Goal: Task Accomplishment & Management: Manage account settings

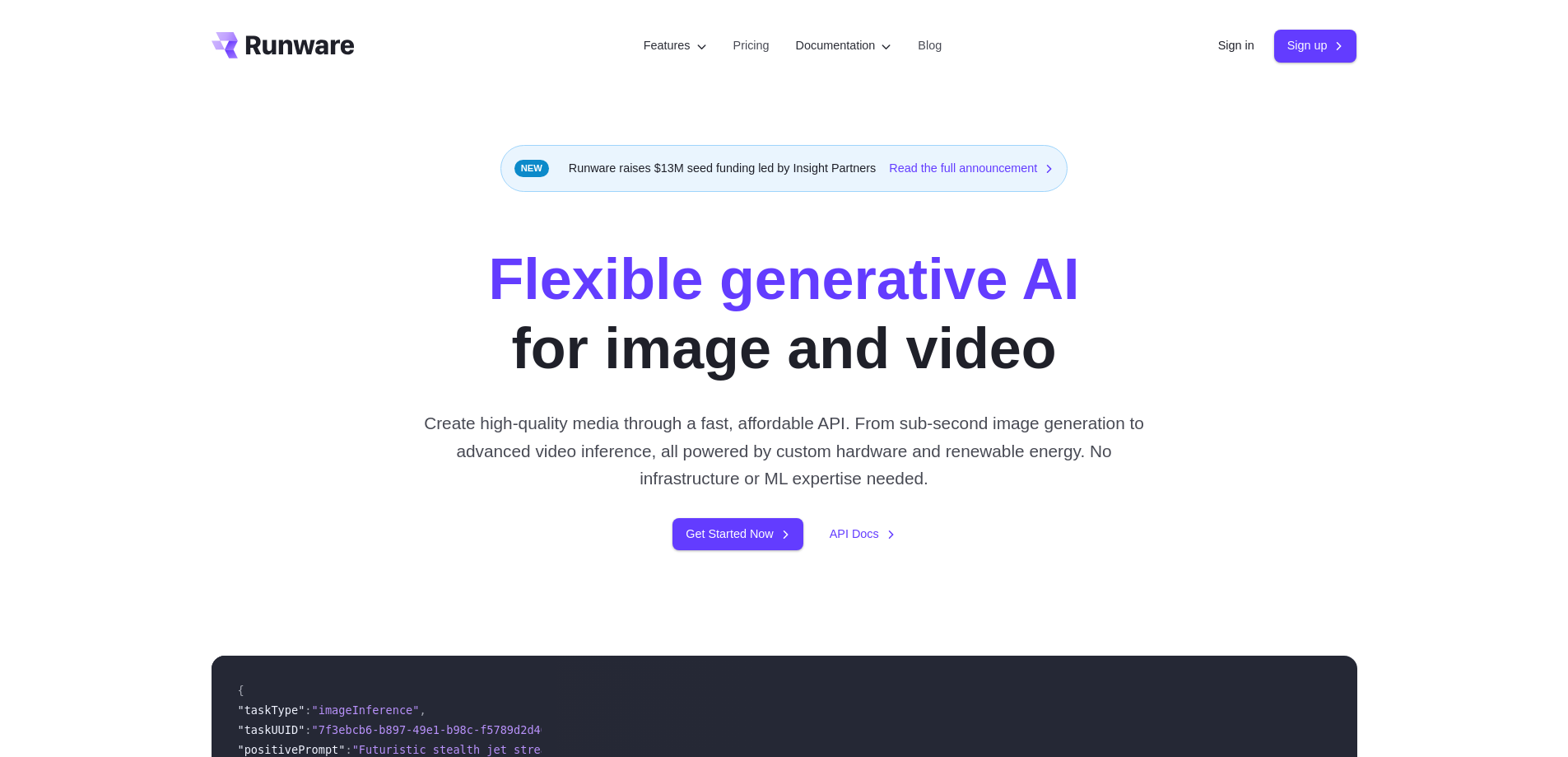
click at [1228, 44] on link "Sign in" at bounding box center [1236, 46] width 37 height 19
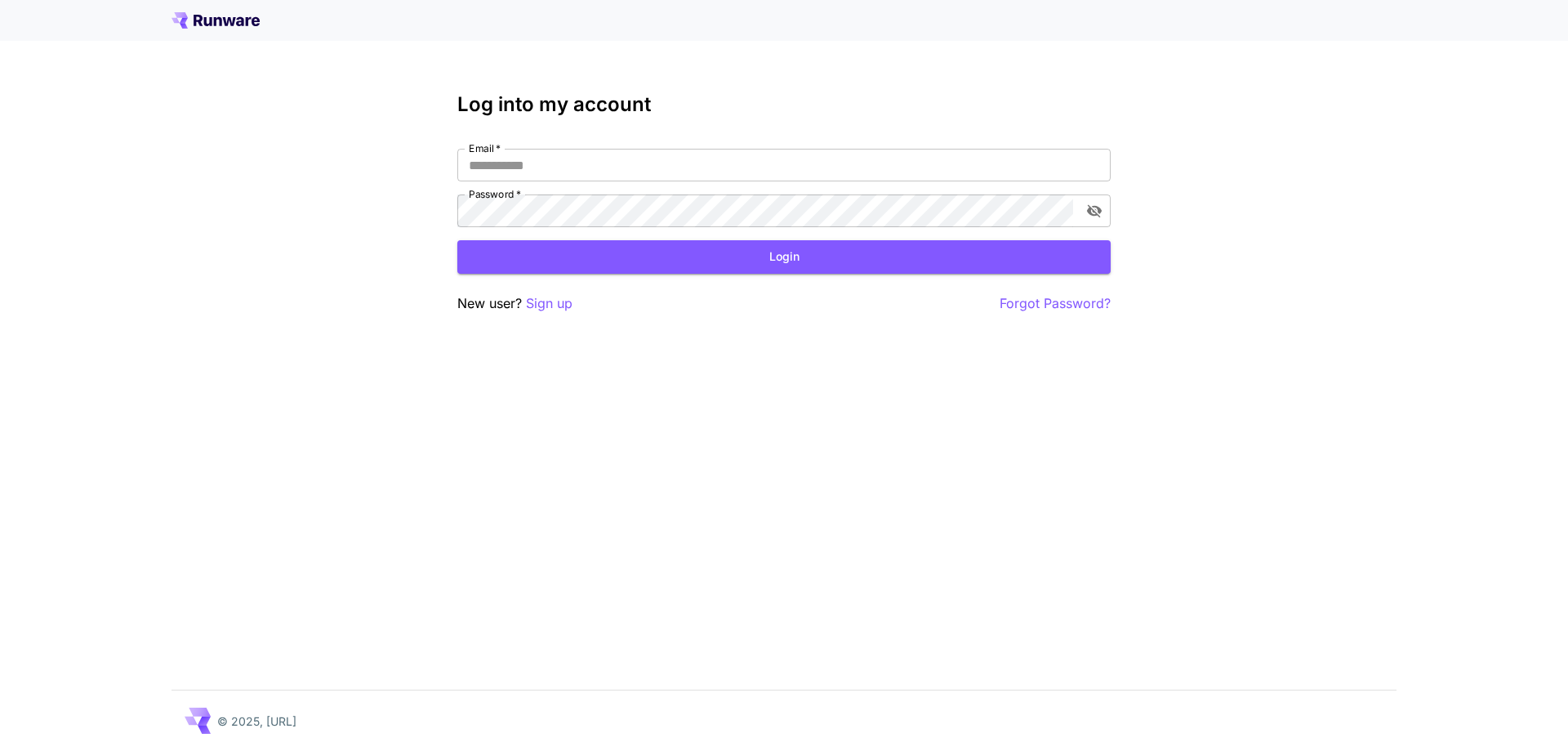
type input "**********"
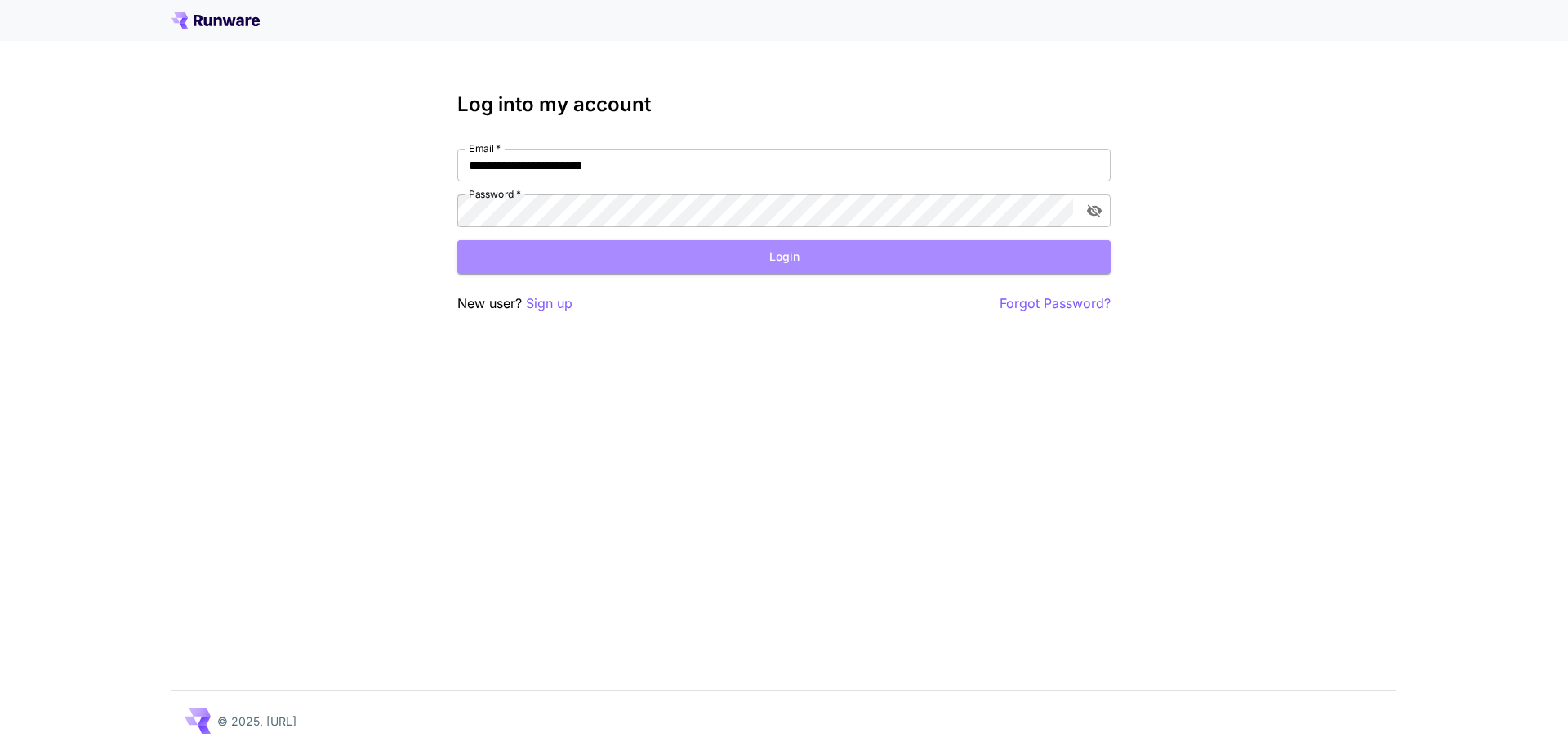
click at [787, 252] on button "Login" at bounding box center [784, 257] width 653 height 33
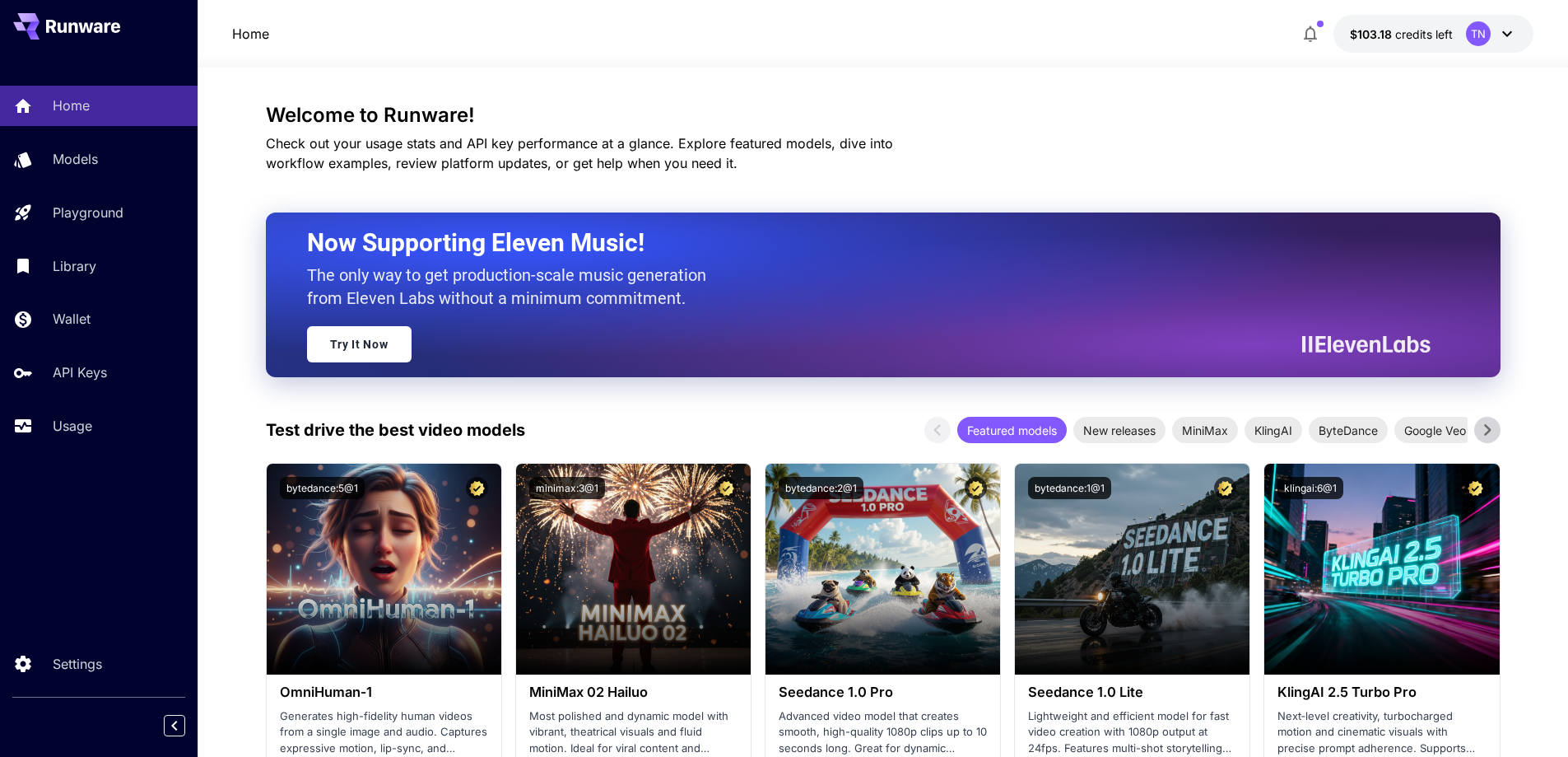
click at [1473, 32] on div "TN" at bounding box center [1479, 34] width 25 height 25
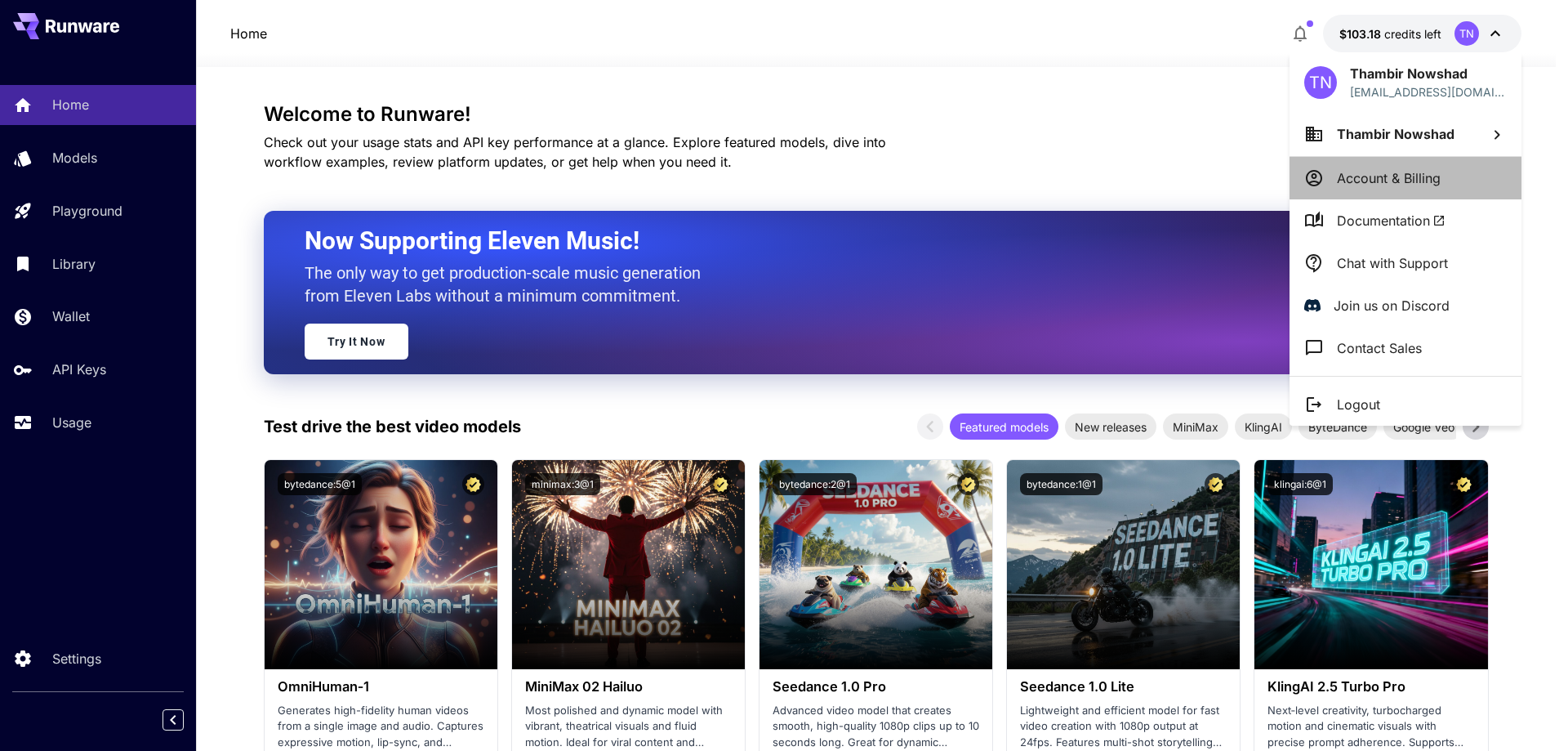
click at [1395, 176] on p "Account & Billing" at bounding box center [1389, 177] width 104 height 20
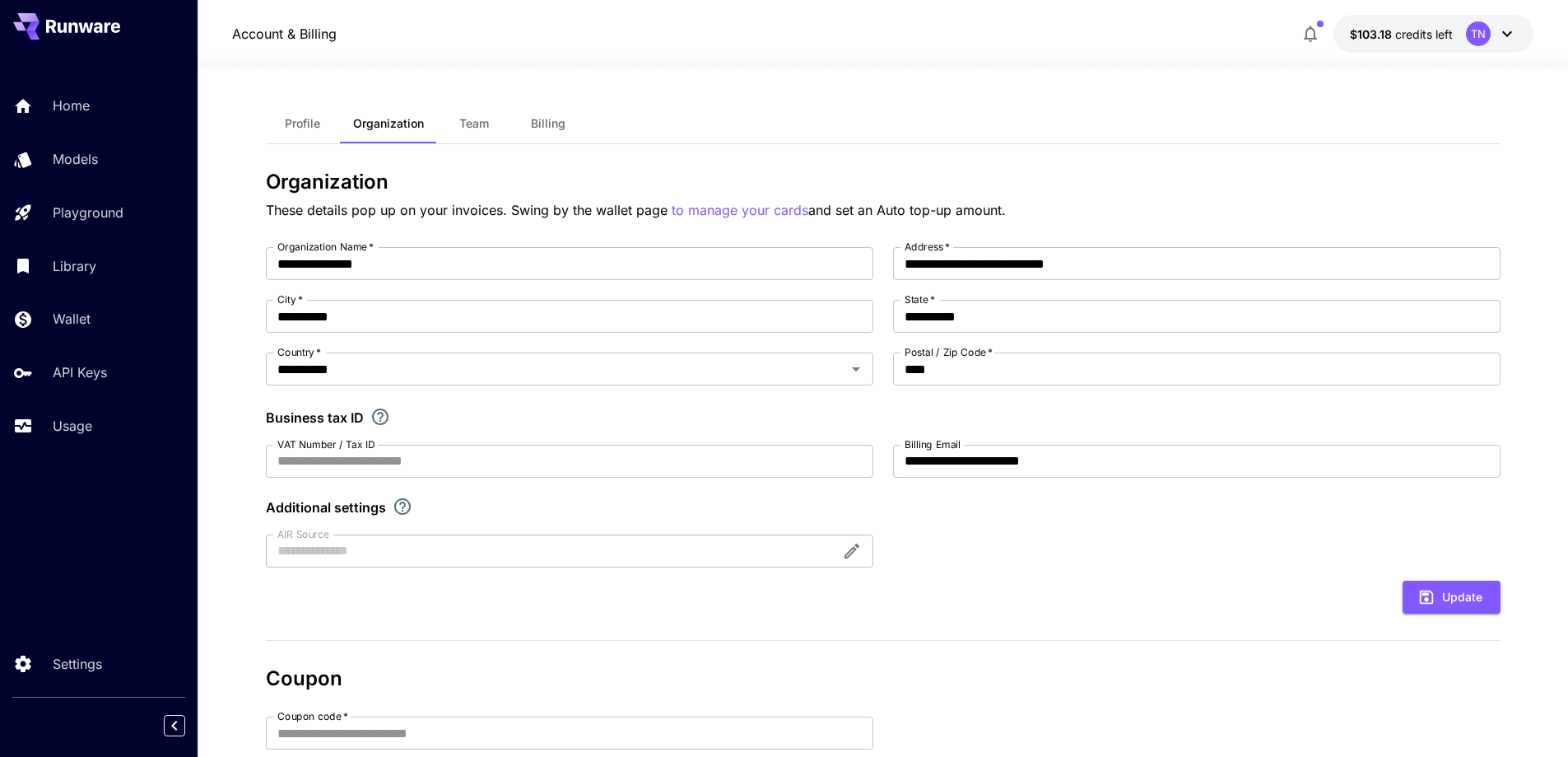
click at [547, 122] on span "Billing" at bounding box center [548, 123] width 35 height 14
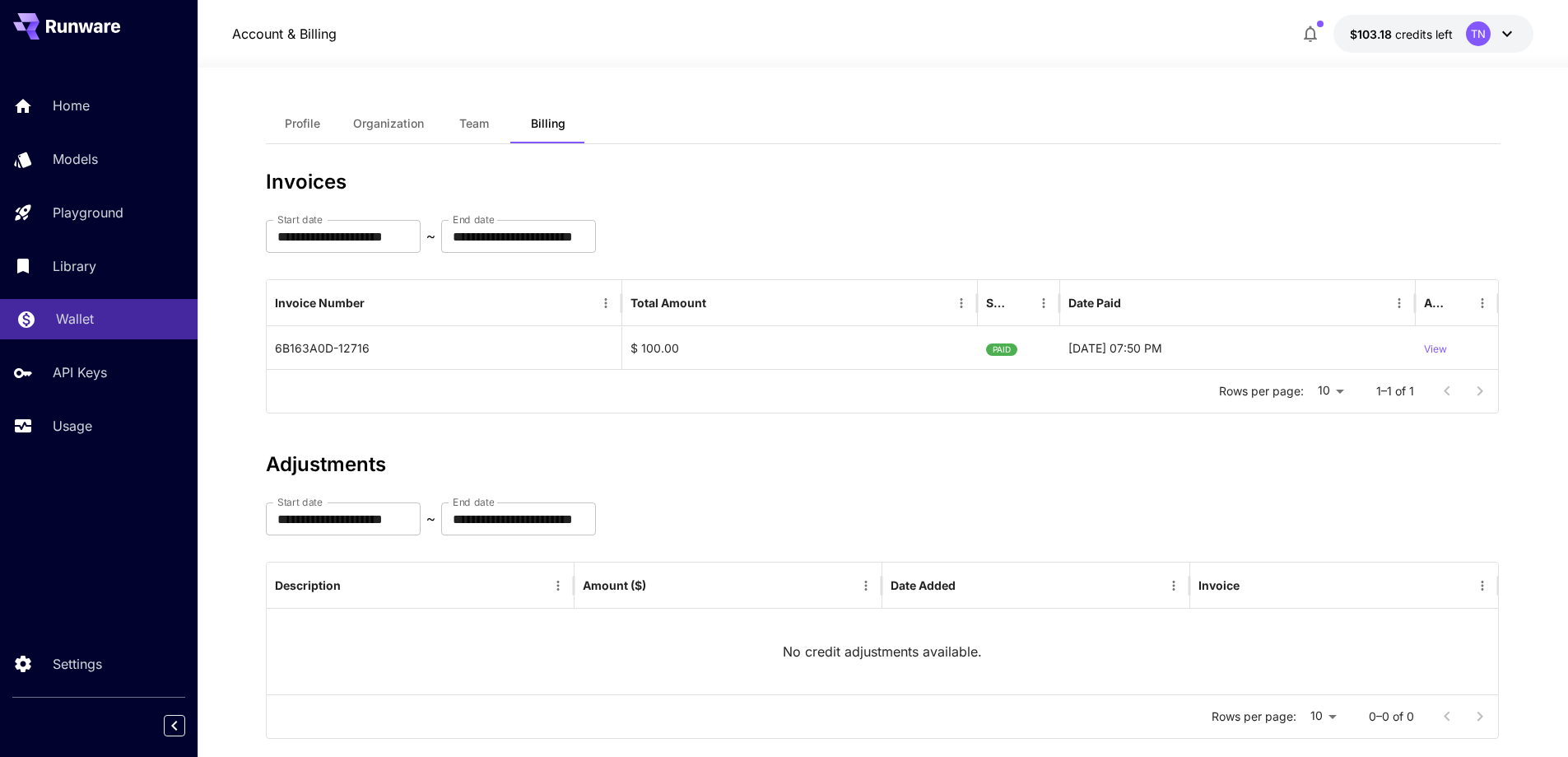
click at [78, 313] on p "Wallet" at bounding box center [74, 318] width 37 height 20
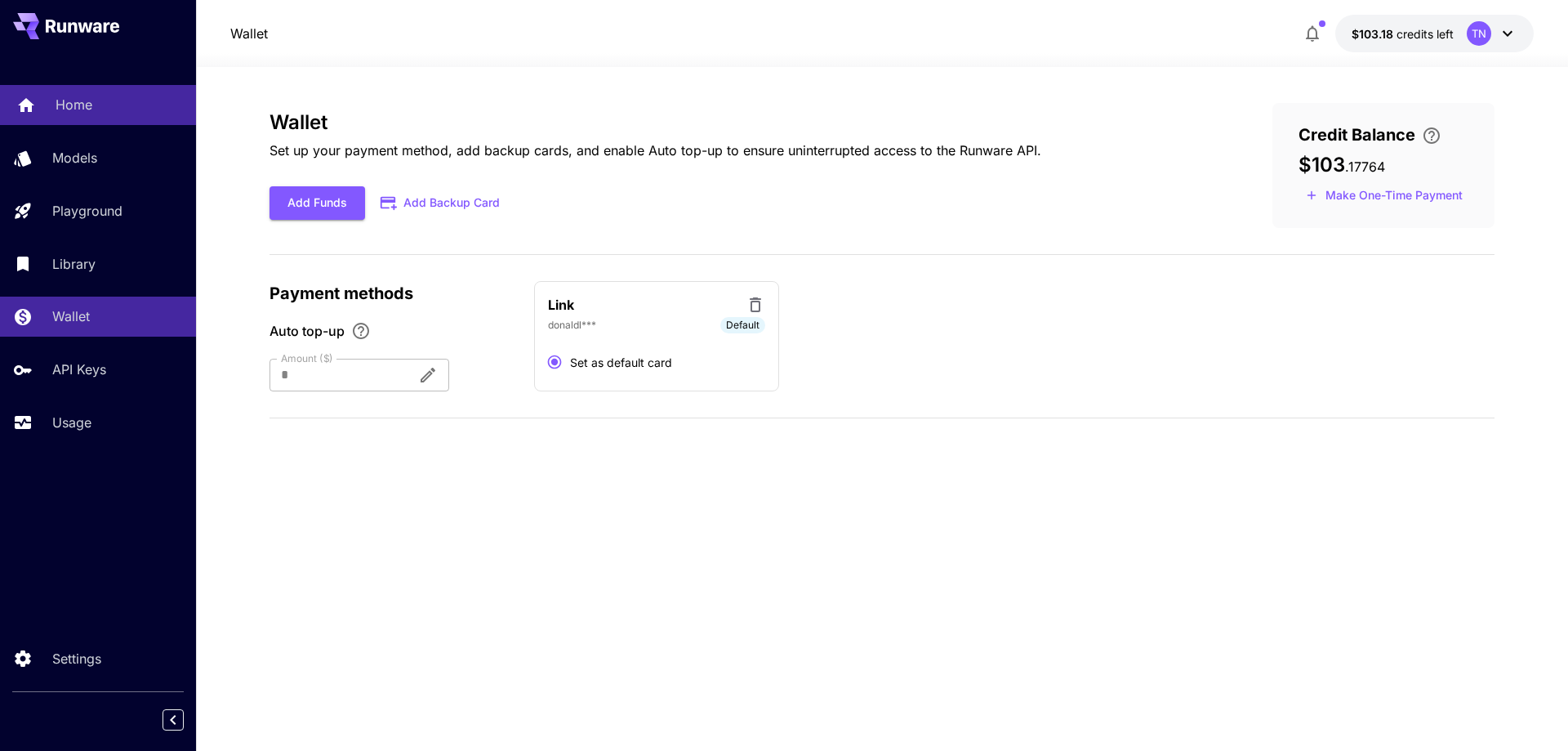
click at [88, 105] on p "Home" at bounding box center [73, 104] width 37 height 20
